Goal: Use online tool/utility: Use online tool/utility

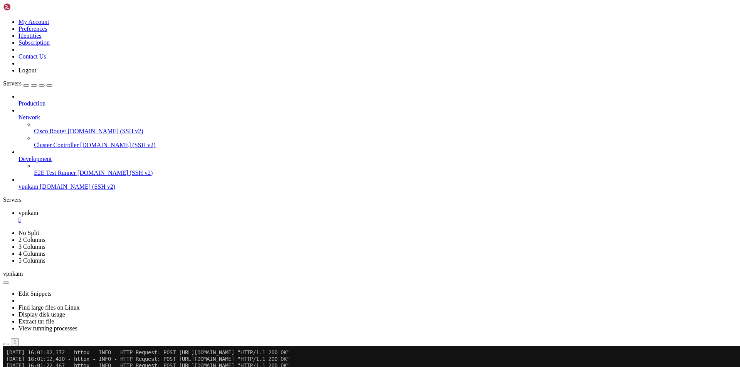
scroll to position [7, 1]
click at [6, 346] on div at bounding box center [4, 346] width 3 height 0
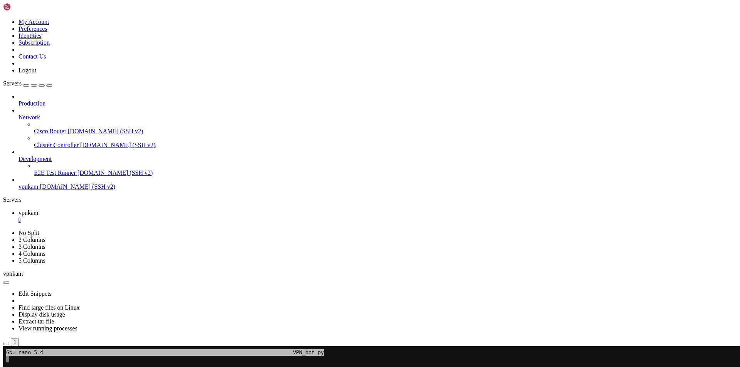
scroll to position [7, 1]
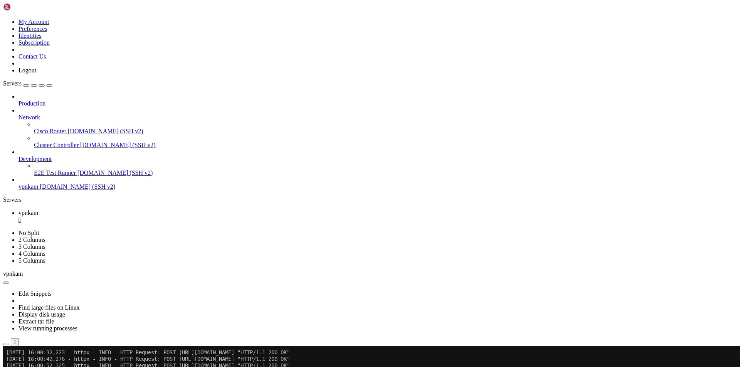
scroll to position [1153, 0]
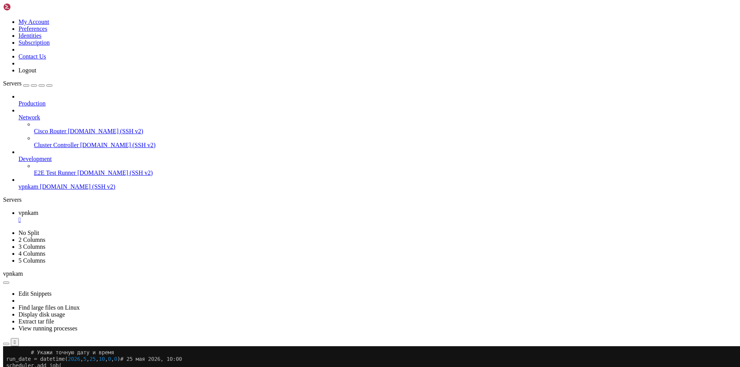
scroll to position [8595, 0]
drag, startPoint x: 6, startPoint y: 413, endPoint x: 48, endPoint y: 655, distance: 245.6
copy div "import asyncio key_record.subscribe = 7 application.add_handler(CommandHandler(…"
drag, startPoint x: 229, startPoint y: 697, endPoint x: 135, endPoint y: 659, distance: 100.8
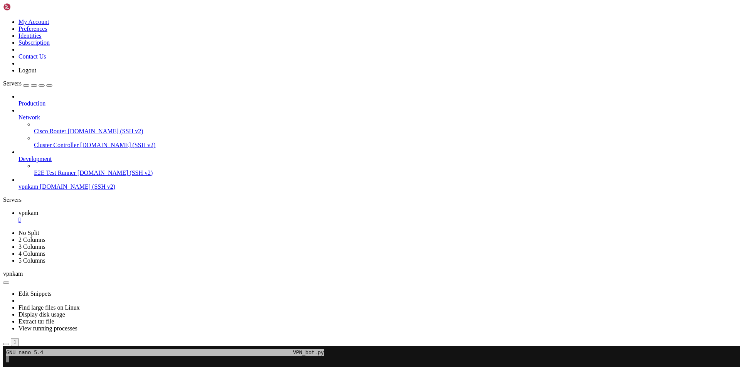
scroll to position [7, 2]
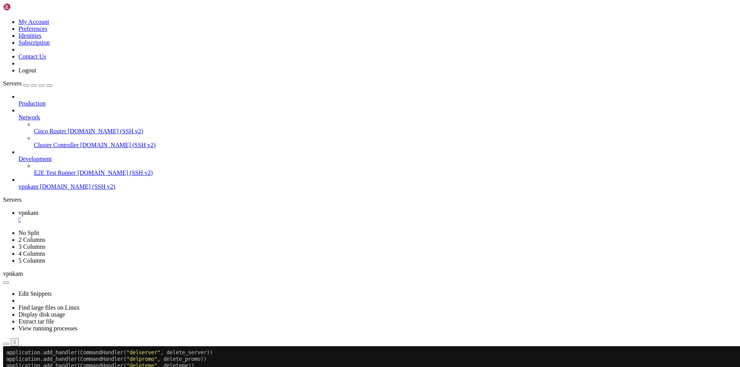
scroll to position [8628, 0]
click at [6, 346] on div at bounding box center [4, 346] width 3 height 0
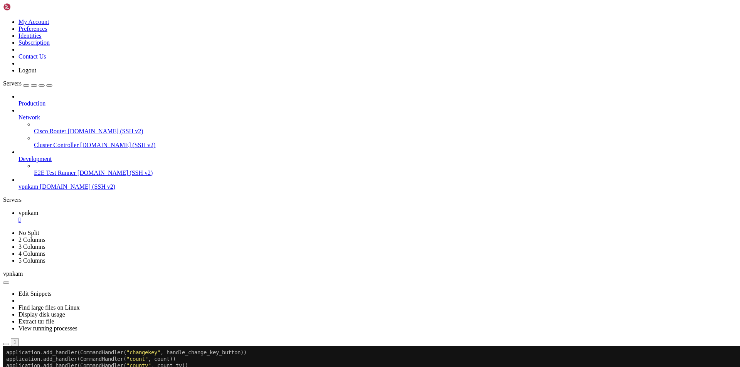
scroll to position [16051, 0]
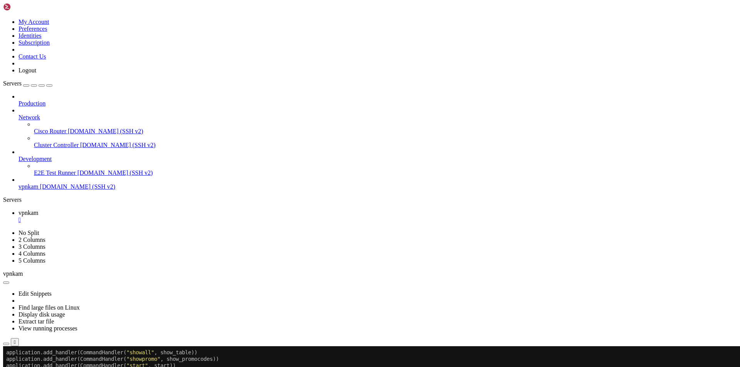
scroll to position [16123, 0]
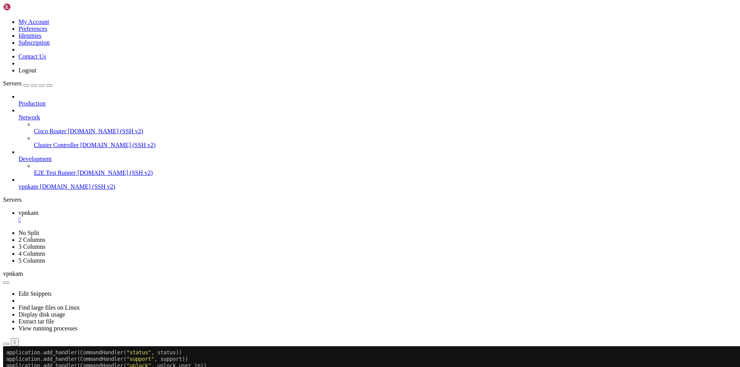
scroll to position [16149, 0]
